Goal: Task Accomplishment & Management: Manage account settings

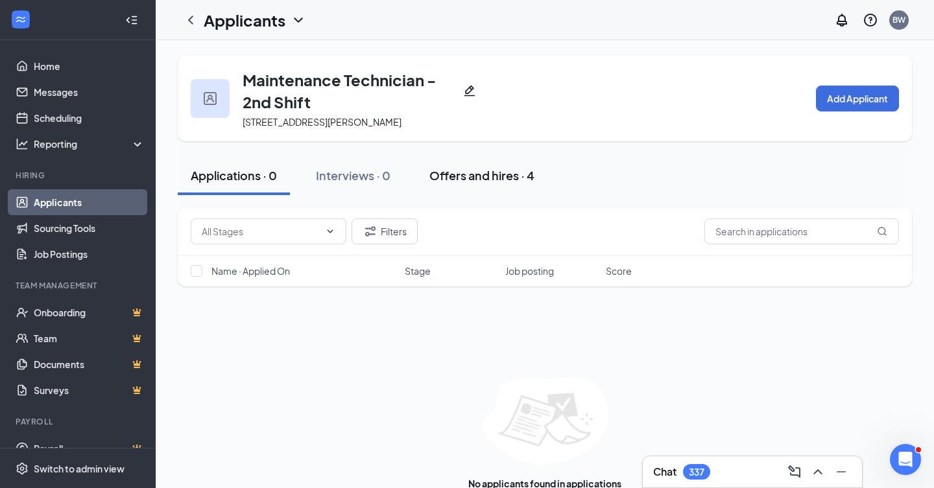
click at [457, 183] on div "Offers and hires · 4" at bounding box center [481, 175] width 105 height 16
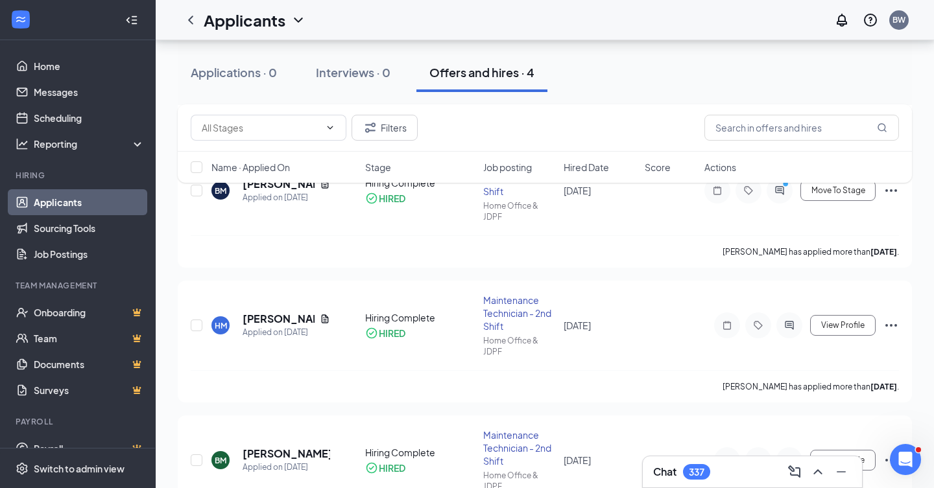
scroll to position [295, 0]
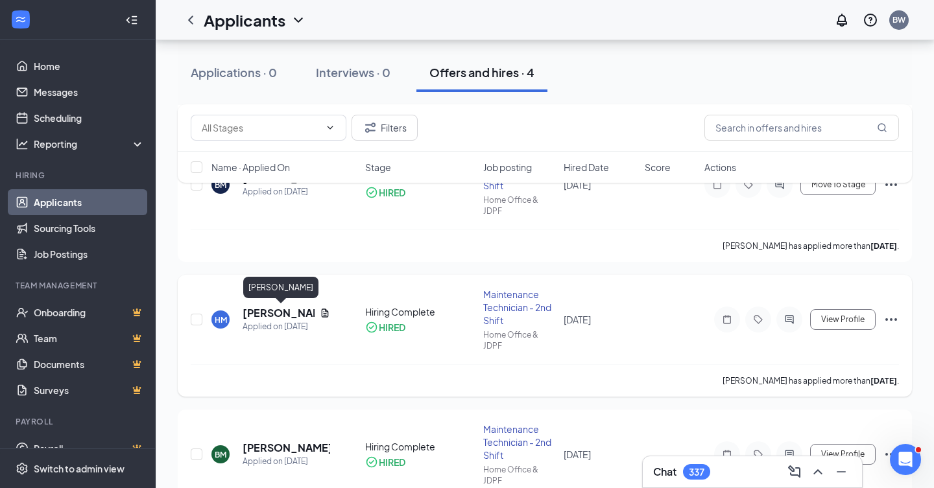
click at [261, 311] on h5 "[PERSON_NAME]" at bounding box center [279, 313] width 72 height 14
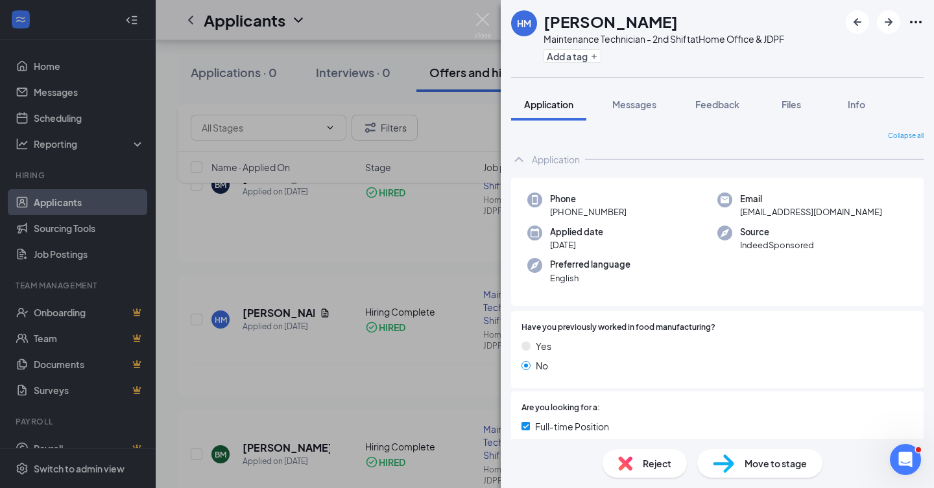
click at [661, 294] on div "Phone [PHONE_NUMBER] Email [EMAIL_ADDRESS][DOMAIN_NAME] Applied date [DATE] Sou…" at bounding box center [717, 456] width 413 height 556
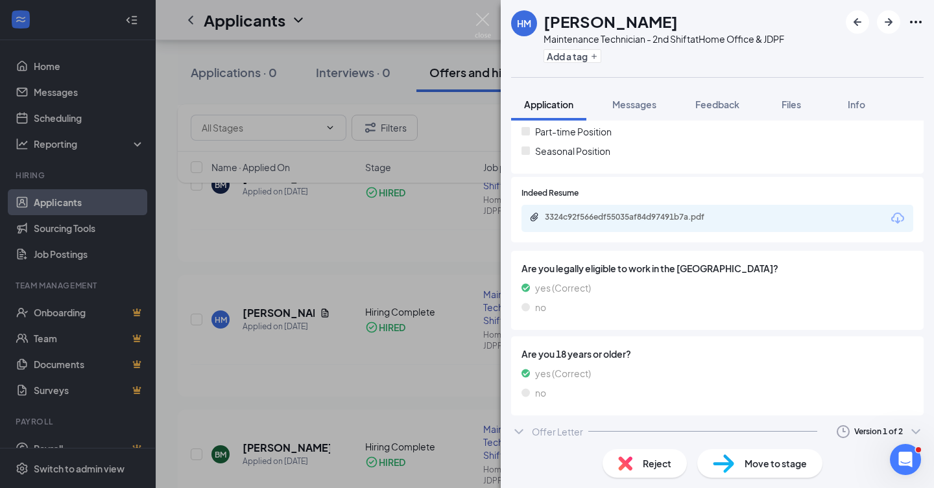
scroll to position [320, 0]
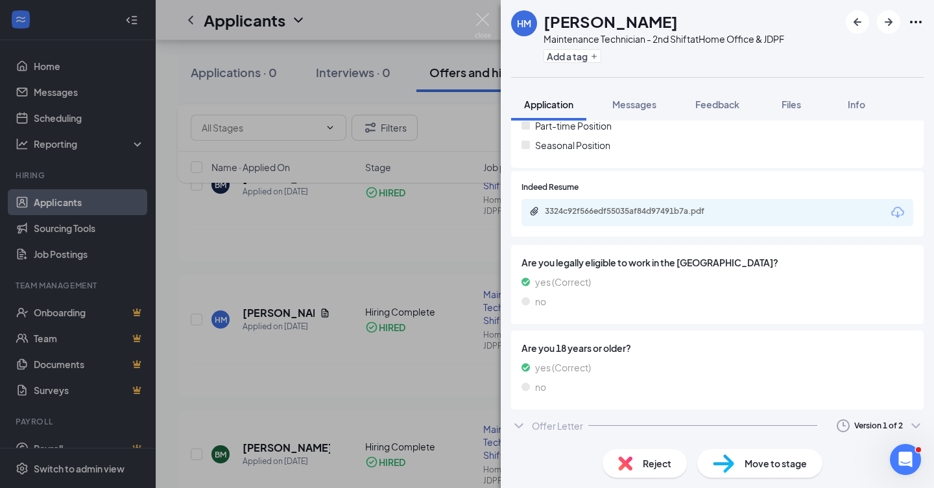
click at [743, 427] on div "Offer Letter Version 1 of 2" at bounding box center [717, 426] width 413 height 26
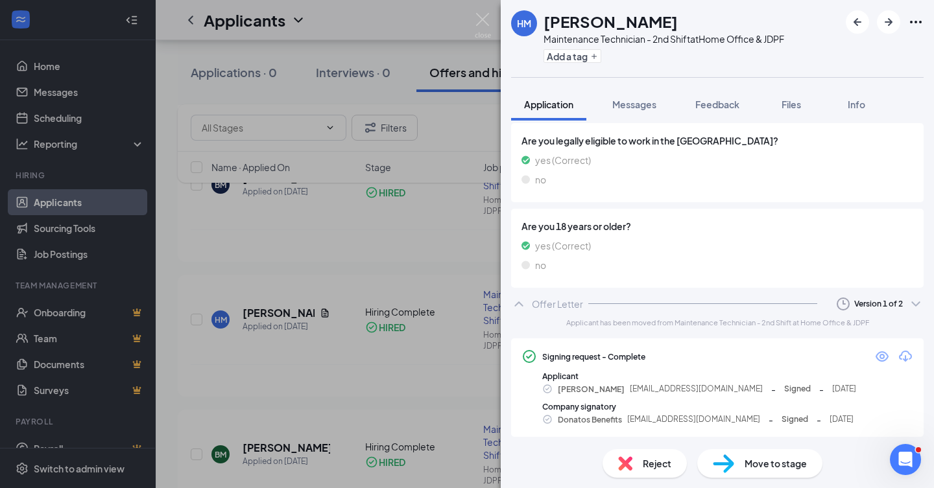
scroll to position [443, 0]
click at [881, 359] on icon "Eye" at bounding box center [882, 356] width 16 height 16
